Goal: Task Accomplishment & Management: Use online tool/utility

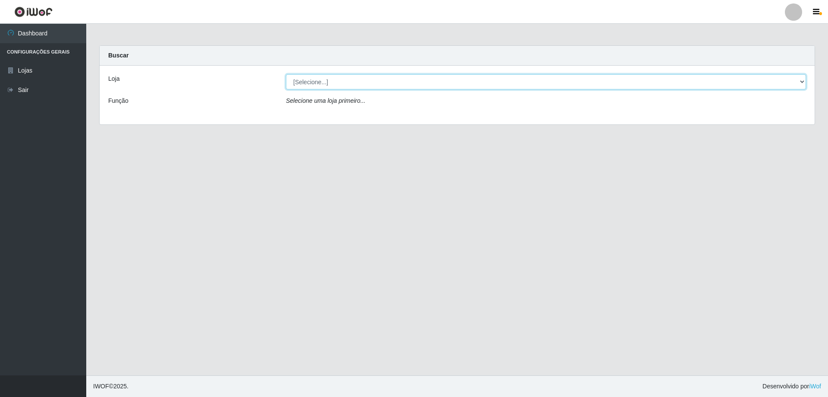
click at [752, 78] on select "[Selecione...] SuperShow Bis - Avenida 6 SuperShow [GEOGRAPHIC_DATA]" at bounding box center [546, 81] width 520 height 15
select select "60"
click at [286, 74] on select "[Selecione...] SuperShow Bis - Avenida 6 SuperShow [GEOGRAPHIC_DATA]" at bounding box center [546, 81] width 520 height 15
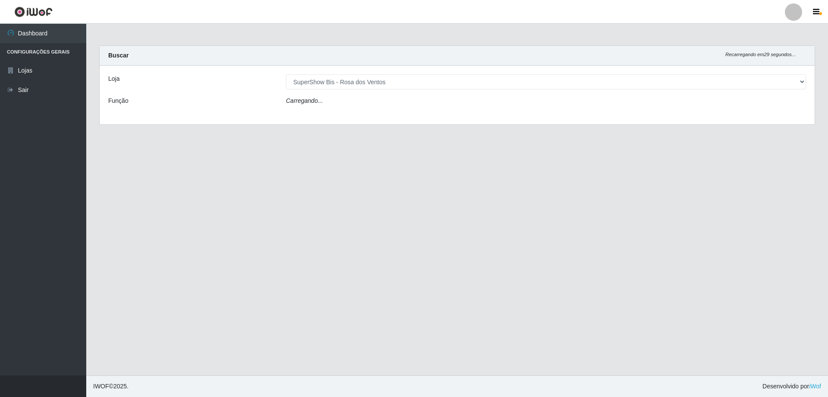
click at [513, 98] on div "Carregando..." at bounding box center [546, 102] width 533 height 13
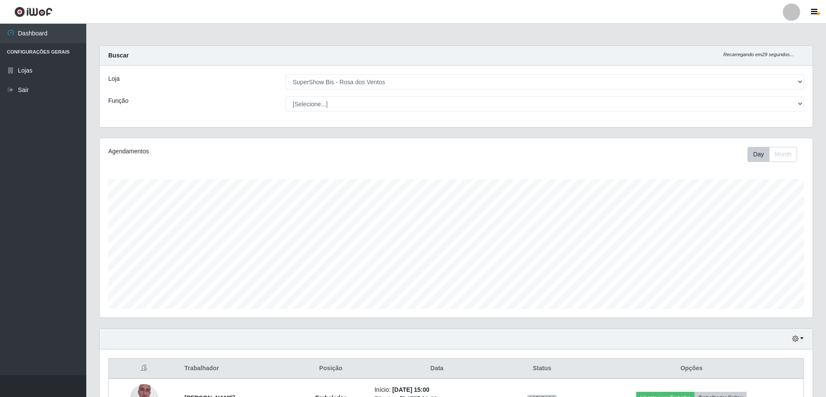
scroll to position [179, 713]
click at [457, 107] on select "[Selecione...] ASG ASG + ASG ++ Auxiliar de Cozinha Balconista de Açougue Balco…" at bounding box center [545, 103] width 519 height 15
select select "1"
click at [286, 96] on select "[Selecione...] ASG ASG + ASG ++ Auxiliar de Cozinha Balconista de Açougue Balco…" at bounding box center [545, 103] width 519 height 15
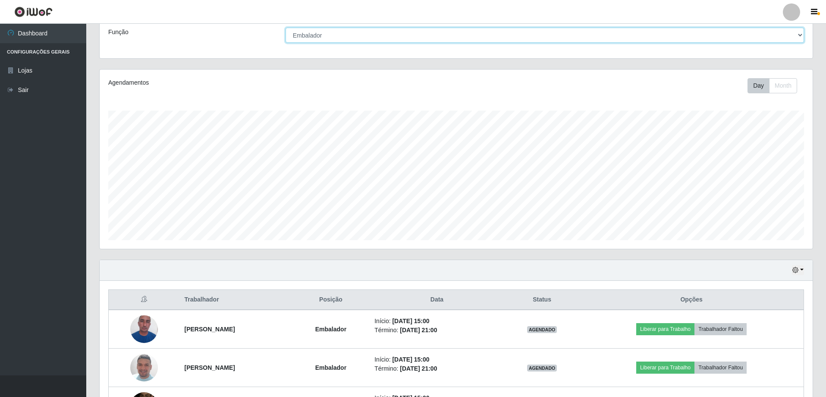
scroll to position [138, 0]
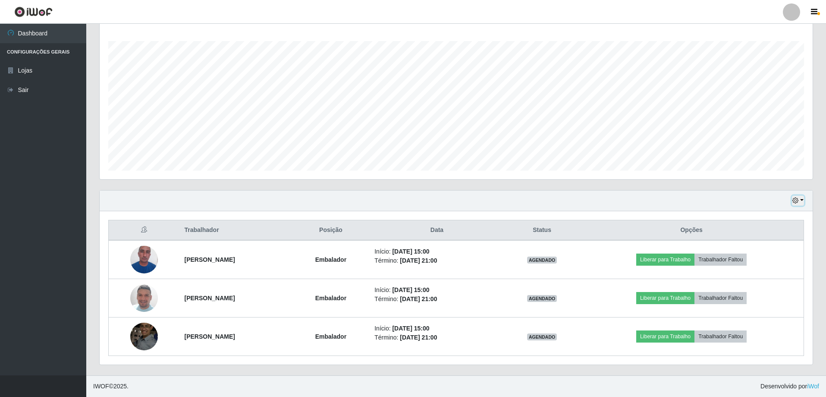
click at [798, 200] on icon "button" at bounding box center [796, 200] width 6 height 6
click at [773, 252] on button "3 dias" at bounding box center [770, 252] width 68 height 18
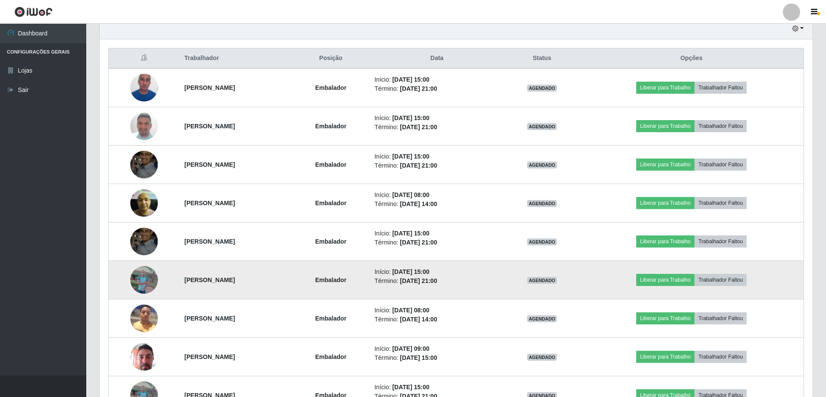
scroll to position [311, 0]
